Goal: Transaction & Acquisition: Purchase product/service

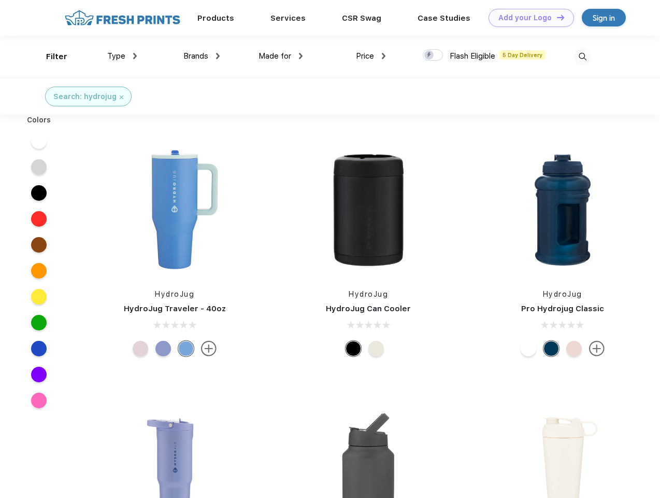
scroll to position [1, 0]
click at [528, 18] on link "Add your Logo Design Tool" at bounding box center [532, 18] width 86 height 18
click at [0, 0] on div "Design Tool" at bounding box center [0, 0] width 0 height 0
click at [556, 17] on link "Add your Logo Design Tool" at bounding box center [532, 18] width 86 height 18
click at [50, 56] on div "Filter" at bounding box center [56, 57] width 21 height 12
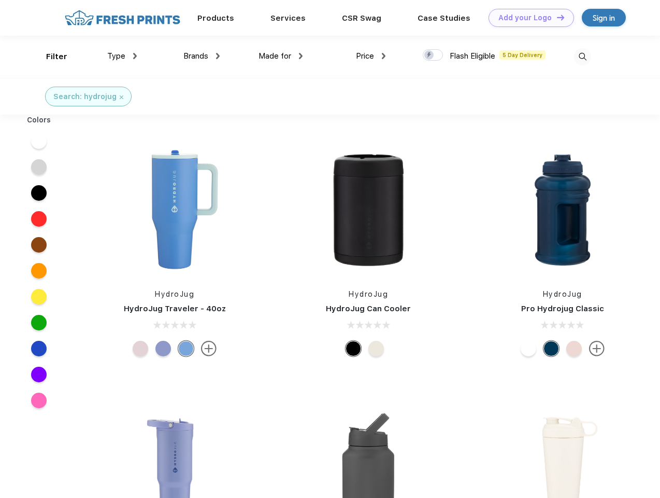
click at [122, 56] on span "Type" at bounding box center [116, 55] width 18 height 9
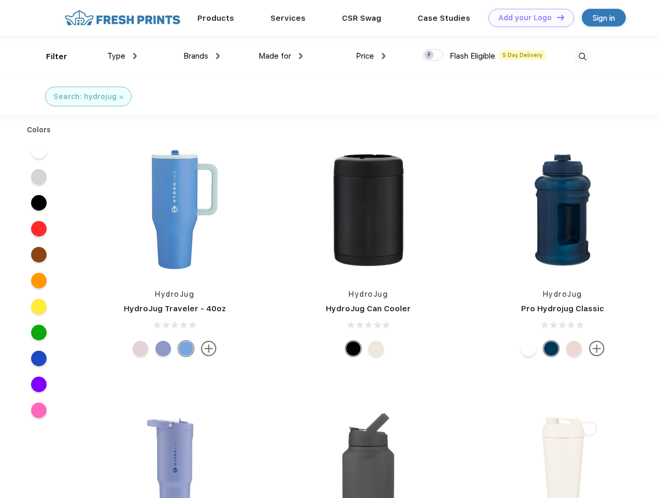
click at [202, 56] on span "Brands" at bounding box center [195, 55] width 25 height 9
click at [281, 56] on span "Made for" at bounding box center [275, 55] width 33 height 9
click at [371, 56] on span "Price" at bounding box center [365, 55] width 18 height 9
click at [433, 55] on div at bounding box center [433, 54] width 20 height 11
click at [430, 55] on input "checkbox" at bounding box center [426, 52] width 7 height 7
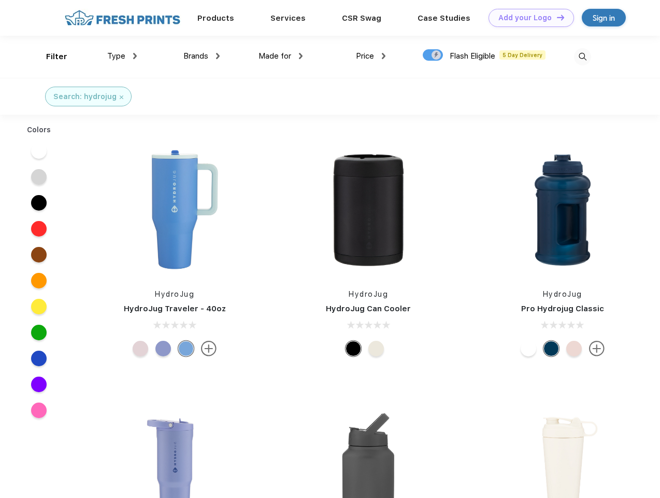
click at [583, 56] on img at bounding box center [582, 56] width 17 height 17
